Goal: Task Accomplishment & Management: Manage account settings

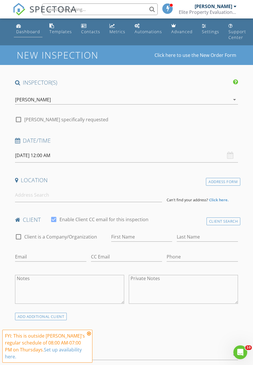
click at [29, 32] on div "Dashboard" at bounding box center [28, 31] width 24 height 5
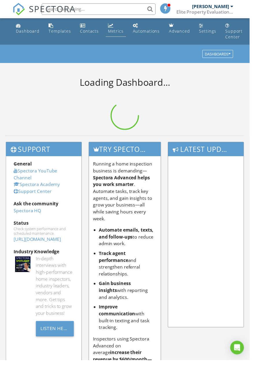
click at [119, 32] on div "Metrics" at bounding box center [117, 31] width 16 height 5
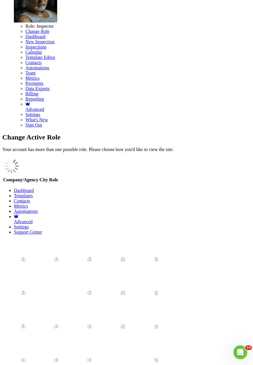
scroll to position [93, 0]
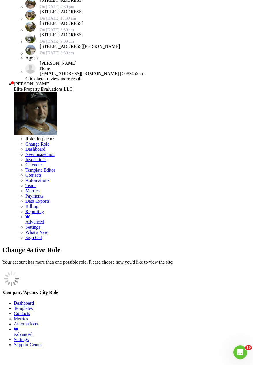
type input "508"
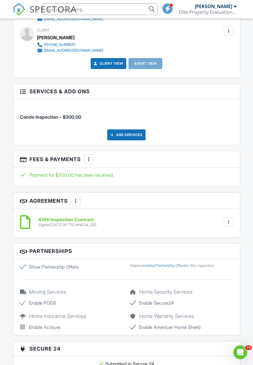
scroll to position [684, 0]
click at [93, 160] on div "More" at bounding box center [88, 158] width 9 height 9
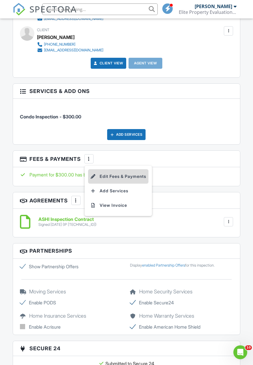
click at [122, 176] on li "Edit Fees & Payments" at bounding box center [118, 176] width 60 height 14
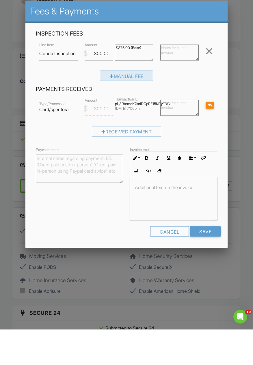
click at [139, 109] on div "Manual Fee" at bounding box center [126, 111] width 53 height 10
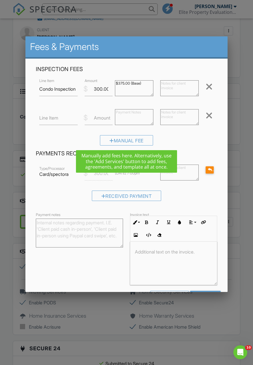
click at [57, 121] on label "Line Item" at bounding box center [48, 118] width 19 height 6
click at [57, 121] on input "Line Item" at bounding box center [58, 118] width 38 height 14
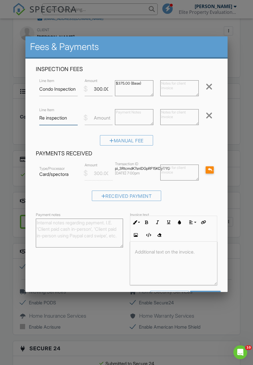
type input "Re inspection"
click at [100, 120] on label "Amount" at bounding box center [102, 118] width 16 height 6
click at [100, 120] on input "Amount" at bounding box center [99, 118] width 28 height 14
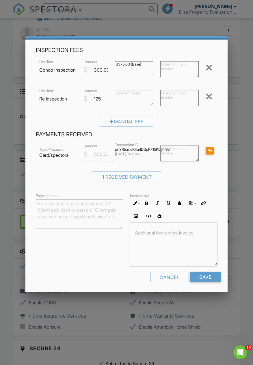
scroll to position [21, 0]
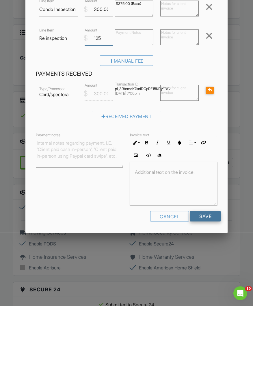
type input "125"
click at [210, 278] on input "Save" at bounding box center [205, 275] width 31 height 10
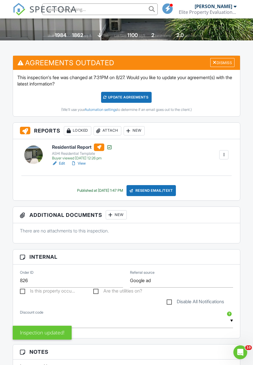
click at [227, 154] on div at bounding box center [223, 154] width 9 height 9
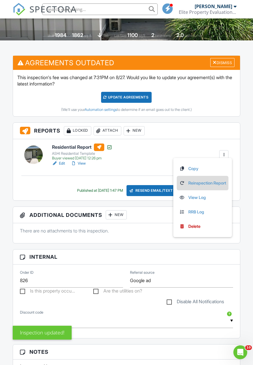
click at [214, 184] on link "Reinspection Report" at bounding box center [202, 183] width 47 height 6
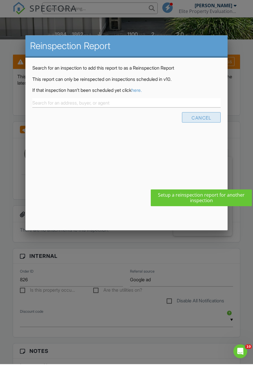
click at [202, 122] on div "Cancel" at bounding box center [201, 118] width 39 height 10
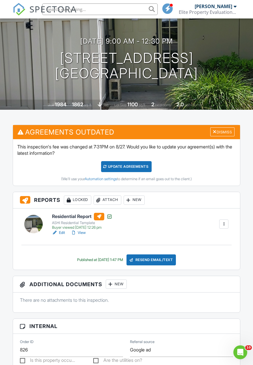
scroll to position [57, 0]
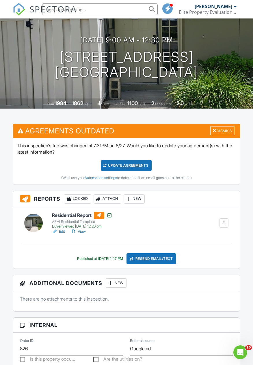
click at [227, 222] on div at bounding box center [223, 222] width 9 height 9
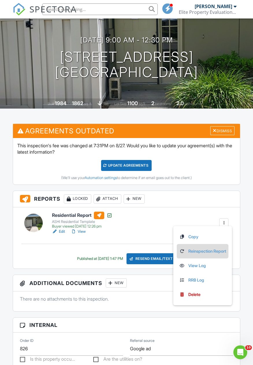
click at [209, 252] on link "Reinspection Report" at bounding box center [202, 251] width 47 height 6
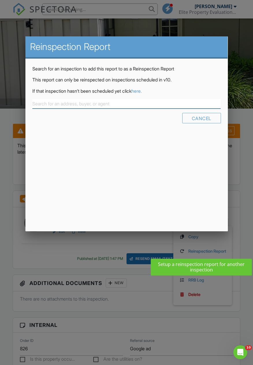
click at [74, 102] on input "text" at bounding box center [126, 104] width 188 height 10
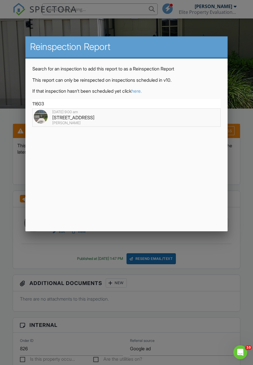
click at [107, 115] on div "11603 W Bayshore Dr 118, Crystal River, FL 34429" at bounding box center [127, 117] width 186 height 6
type input "11603 W Bayshore Dr 118, Crystal River, FL 34429"
